Goal: Find specific page/section: Find specific page/section

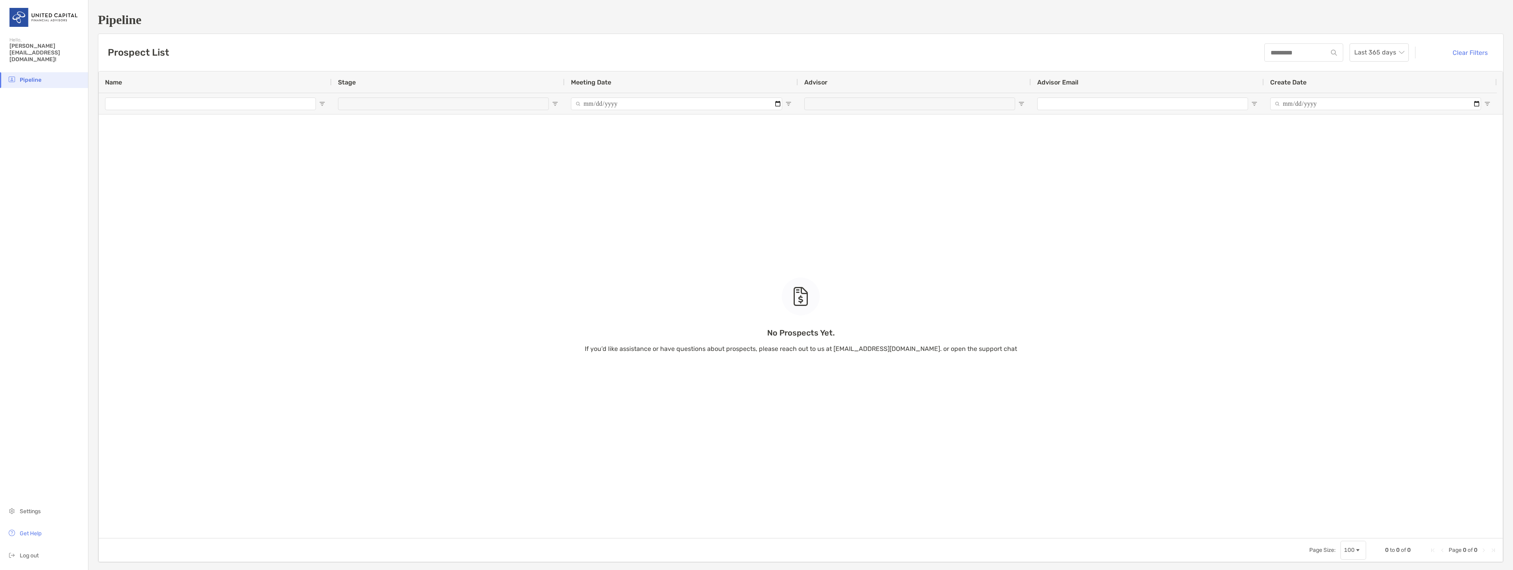
click at [274, 102] on div "No Prospects Yet. If you’d like assistance or have questions about prospects, p…" at bounding box center [801, 304] width 1404 height 467
click at [265, 107] on div "No Prospects Yet. If you’d like assistance or have questions about prospects, p…" at bounding box center [801, 304] width 1404 height 467
click at [1277, 49] on input at bounding box center [1296, 52] width 62 height 7
click at [1289, 52] on input "***" at bounding box center [1296, 52] width 62 height 7
type input "*"
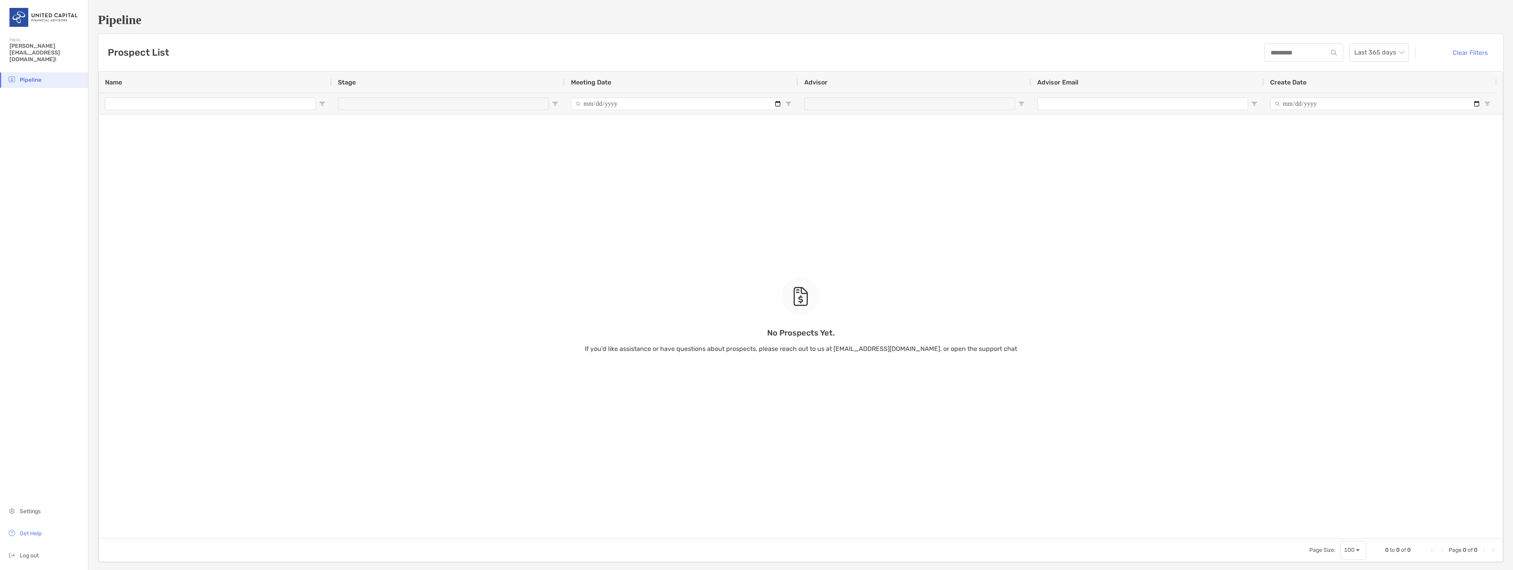
click at [31, 77] on span "Pipeline" at bounding box center [31, 80] width 22 height 7
click at [32, 46] on span "[PERSON_NAME][EMAIL_ADDRESS][DOMAIN_NAME]!" at bounding box center [46, 53] width 74 height 20
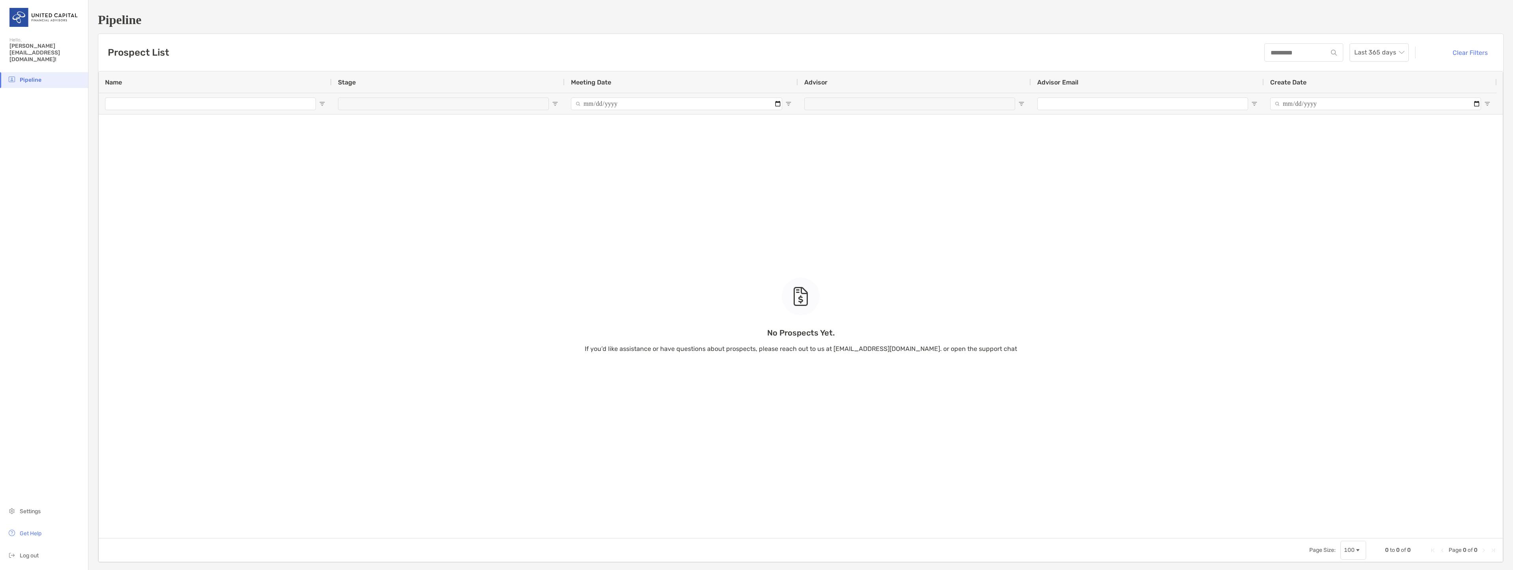
click at [246, 56] on div "Prospect List Last 365 days Clear Filters" at bounding box center [800, 52] width 1405 height 37
click at [1283, 47] on div at bounding box center [1303, 52] width 79 height 18
click at [1286, 60] on div at bounding box center [1303, 52] width 79 height 18
click at [1286, 52] on input at bounding box center [1296, 52] width 62 height 7
click at [1288, 55] on input at bounding box center [1296, 52] width 62 height 7
